Goal: Find contact information: Find contact information

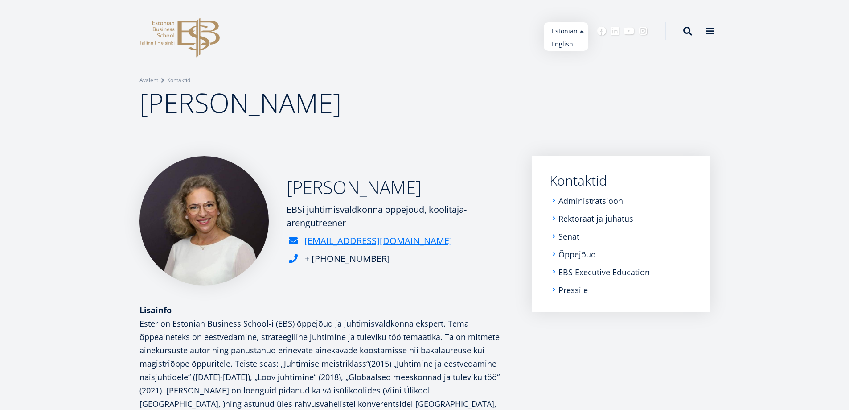
click at [571, 43] on link "English" at bounding box center [566, 44] width 45 height 13
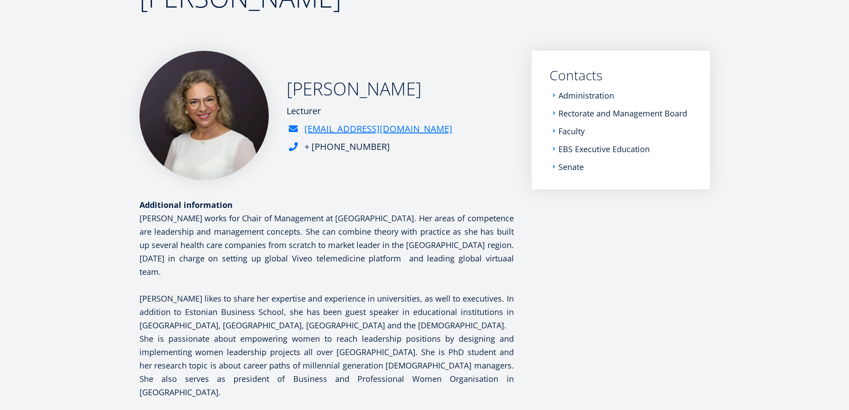
scroll to position [7, 0]
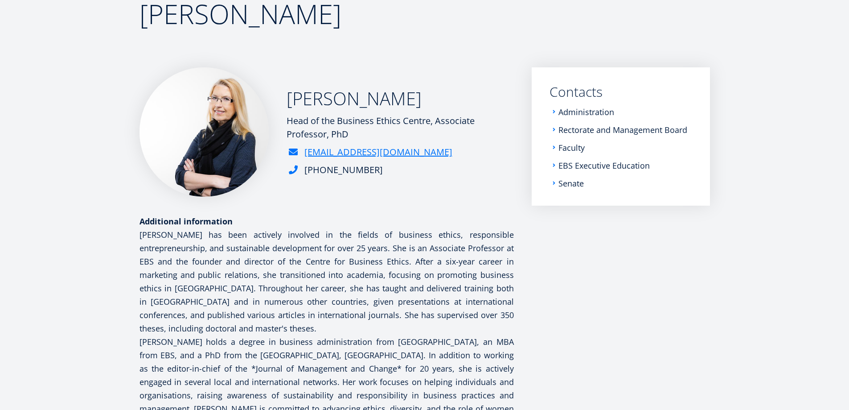
scroll to position [89, 0]
click at [474, 271] on p "Mari Kooskora has been actively involved in the fields of business ethics, resp…" at bounding box center [327, 280] width 374 height 107
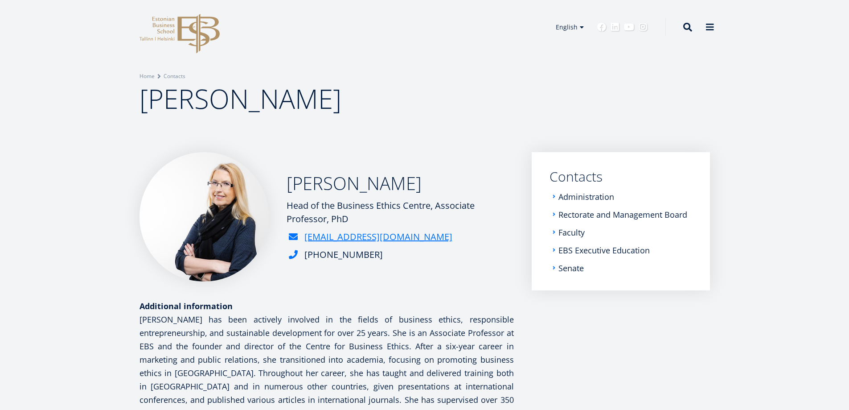
scroll to position [0, 0]
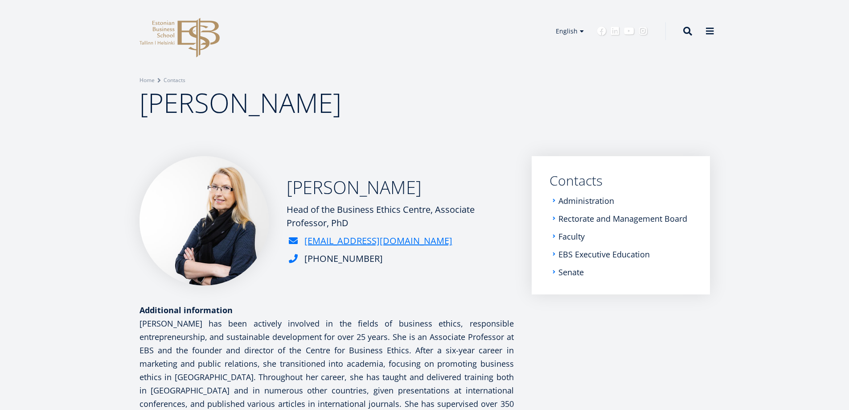
click at [431, 354] on p "Mari Kooskora has been actively involved in the fields of business ethics, resp…" at bounding box center [327, 369] width 374 height 107
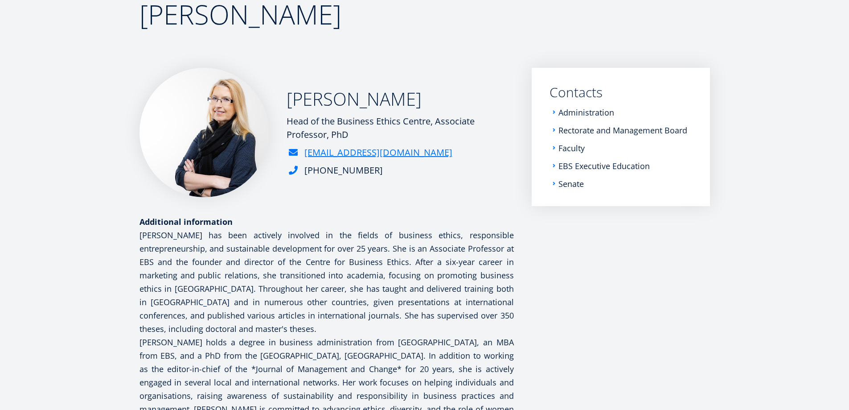
scroll to position [89, 0]
drag, startPoint x: 386, startPoint y: 314, endPoint x: 436, endPoint y: 323, distance: 50.6
click at [436, 323] on p "Mari Kooskora has been actively involved in the fields of business ethics, resp…" at bounding box center [327, 280] width 374 height 107
click at [210, 326] on p "Mari Kooskora has been actively involved in the fields of business ethics, resp…" at bounding box center [327, 280] width 374 height 107
click at [210, 329] on p "Mari Kooskora has been actively involved in the fields of business ethics, resp…" at bounding box center [327, 280] width 374 height 107
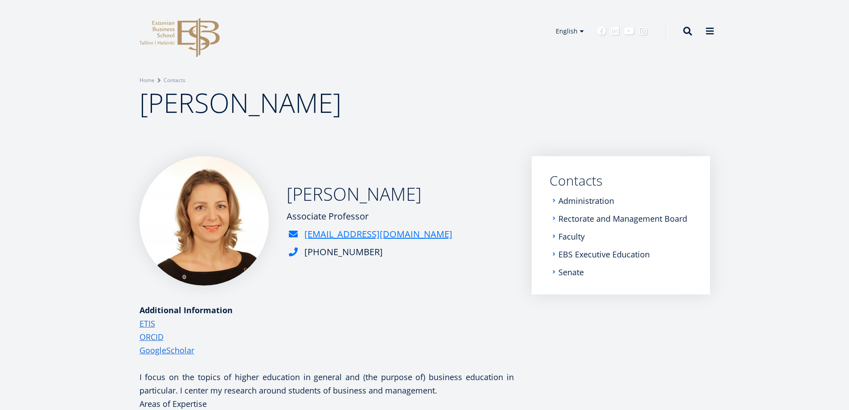
drag, startPoint x: 287, startPoint y: 216, endPoint x: 372, endPoint y: 217, distance: 85.1
click at [372, 217] on div "Associate Professor" at bounding box center [370, 215] width 166 height 13
copy div "Associate Professor"
click at [350, 348] on p "ETIS ORCID GoogleScholar" at bounding box center [327, 336] width 374 height 40
